Goal: Task Accomplishment & Management: Manage account settings

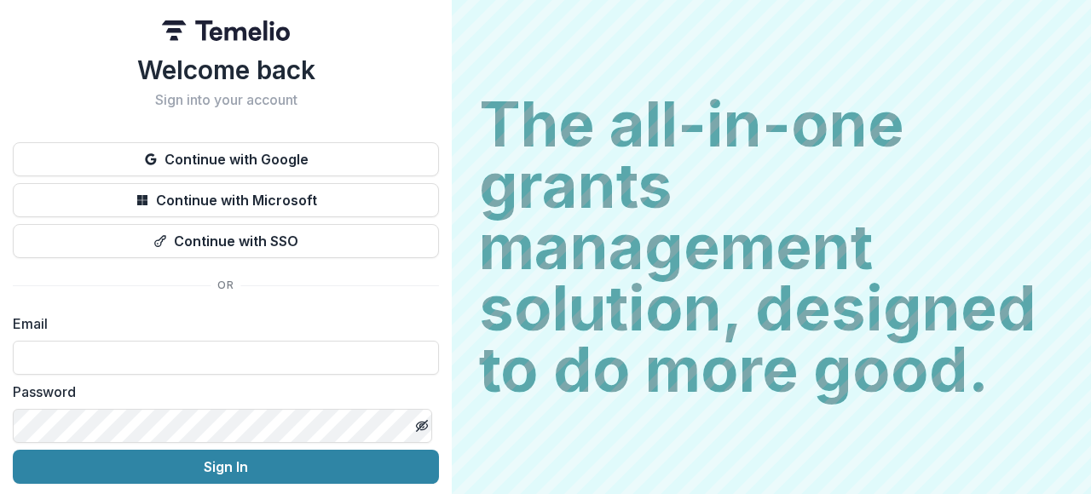
click at [233, 355] on input at bounding box center [226, 358] width 426 height 34
click at [222, 363] on input at bounding box center [226, 358] width 426 height 34
type input "**********"
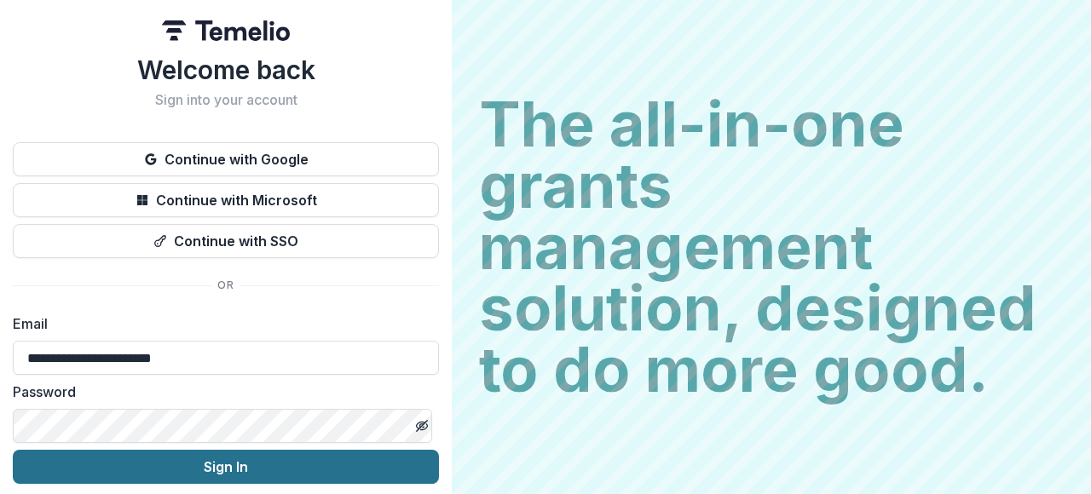
click at [253, 470] on button "Sign In" at bounding box center [226, 467] width 426 height 34
